Goal: Navigation & Orientation: Find specific page/section

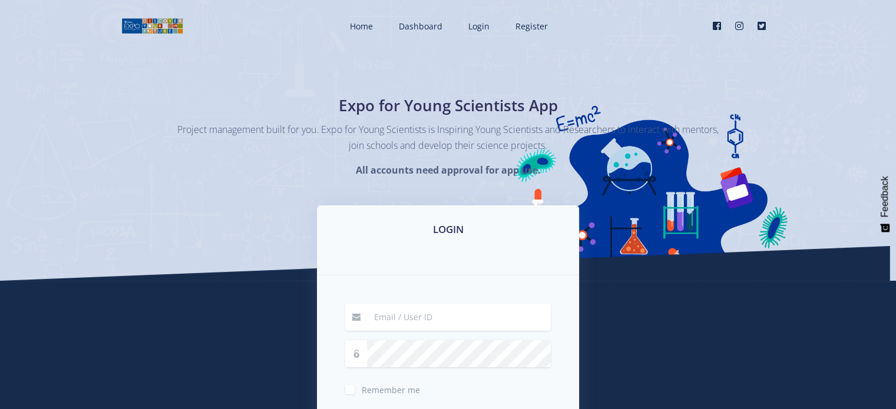
type input "[PERSON_NAME][EMAIL_ADDRESS][DOMAIN_NAME]"
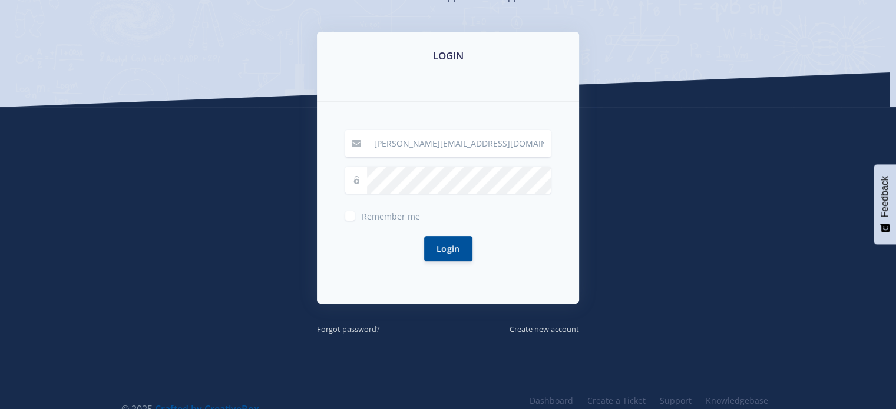
scroll to position [181, 0]
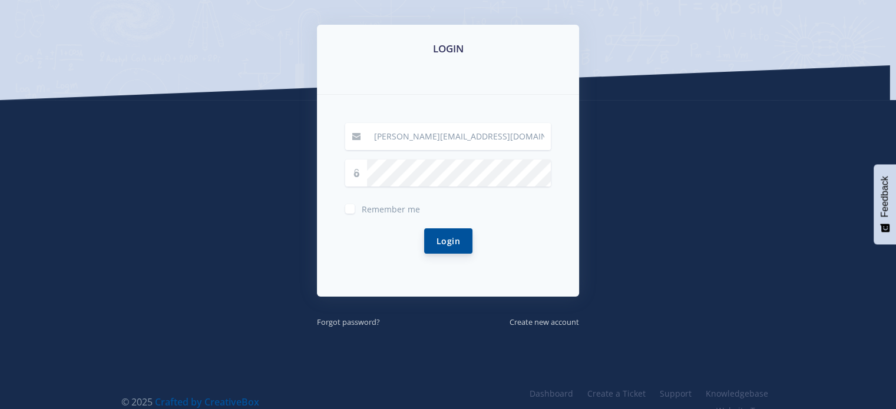
click at [445, 233] on button "Login" at bounding box center [448, 240] width 48 height 25
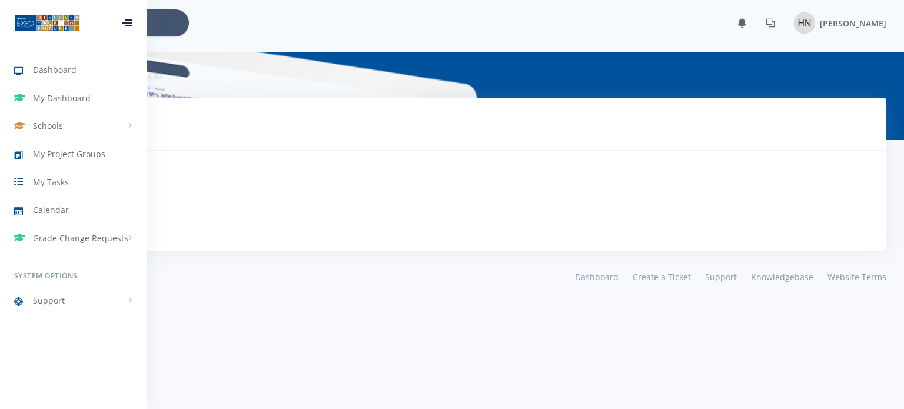
scroll to position [9, 9]
click at [68, 96] on span "My Dashboard" at bounding box center [62, 98] width 58 height 12
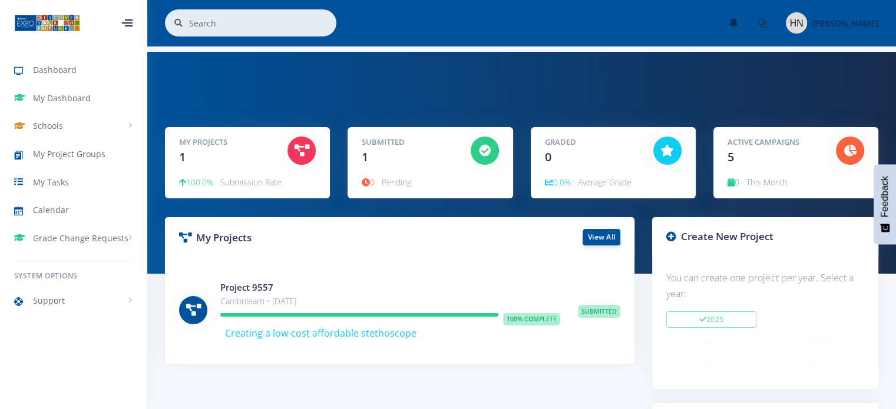
scroll to position [9, 9]
